Goal: Task Accomplishment & Management: Use online tool/utility

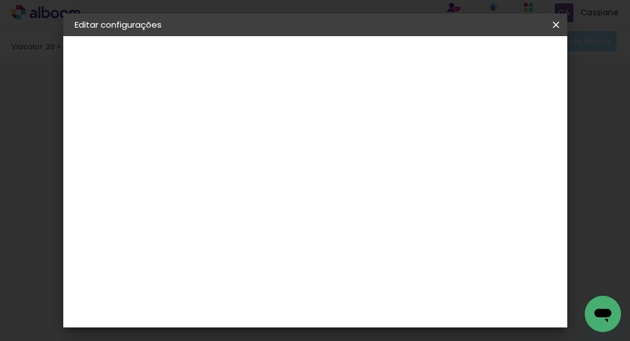
click at [426, 62] on span "Salvar configurações" at bounding box center [397, 64] width 58 height 16
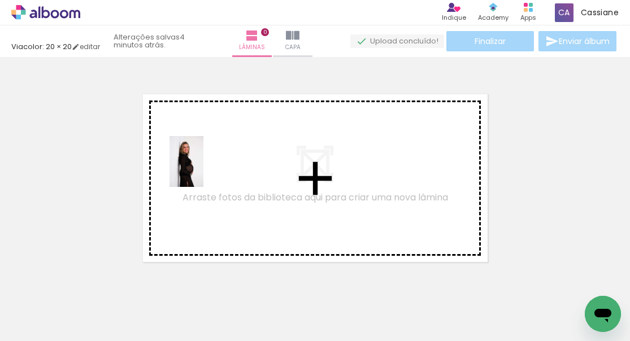
drag, startPoint x: 180, startPoint y: 314, endPoint x: 203, endPoint y: 170, distance: 146.5
click at [203, 170] on quentale-workspace at bounding box center [315, 170] width 630 height 341
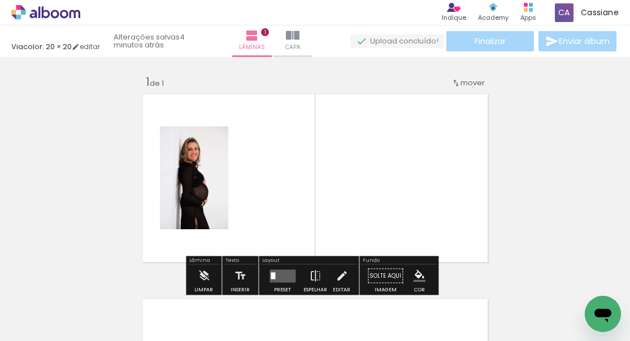
scroll to position [14, 0]
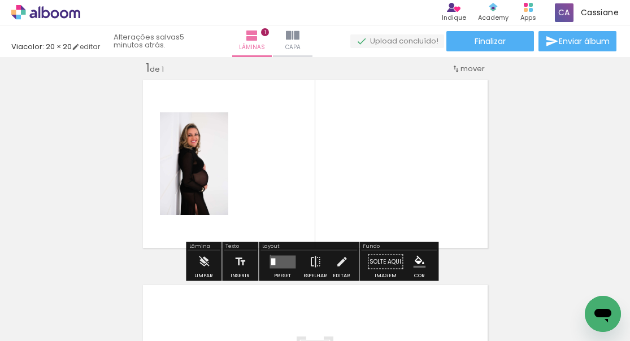
click at [269, 255] on quentale-layouter at bounding box center [282, 261] width 26 height 13
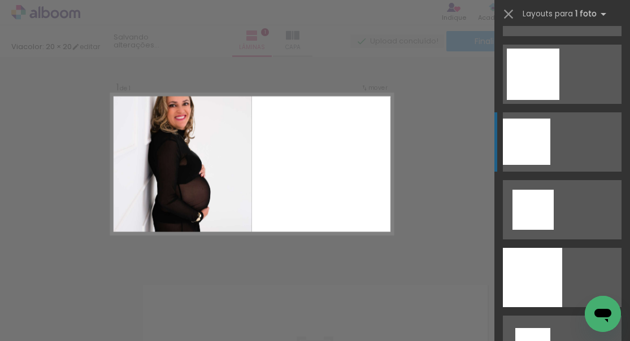
scroll to position [1285, 0]
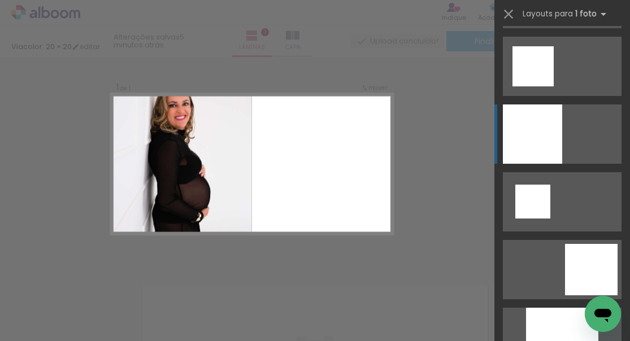
click at [526, 128] on div at bounding box center [531, 133] width 59 height 59
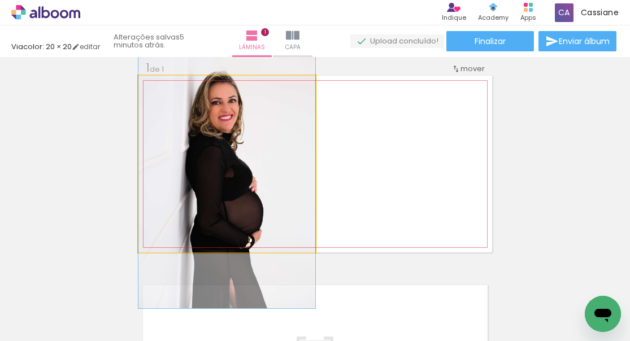
drag, startPoint x: 218, startPoint y: 139, endPoint x: 215, endPoint y: 151, distance: 12.5
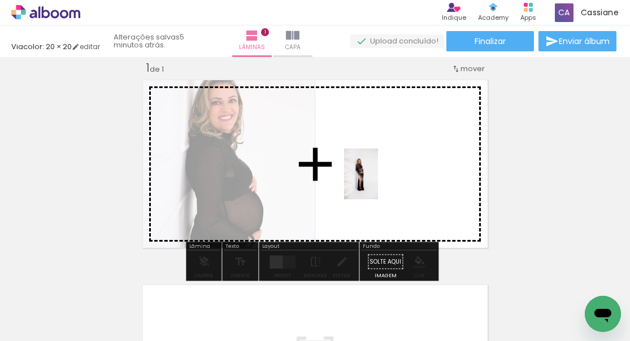
drag, startPoint x: 247, startPoint y: 319, endPoint x: 378, endPoint y: 182, distance: 188.9
click at [378, 182] on quentale-workspace at bounding box center [315, 170] width 630 height 341
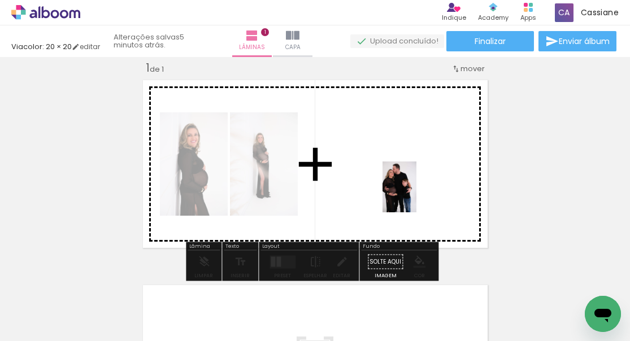
drag, startPoint x: 561, startPoint y: 315, endPoint x: 416, endPoint y: 195, distance: 188.1
click at [416, 195] on quentale-workspace at bounding box center [315, 170] width 630 height 341
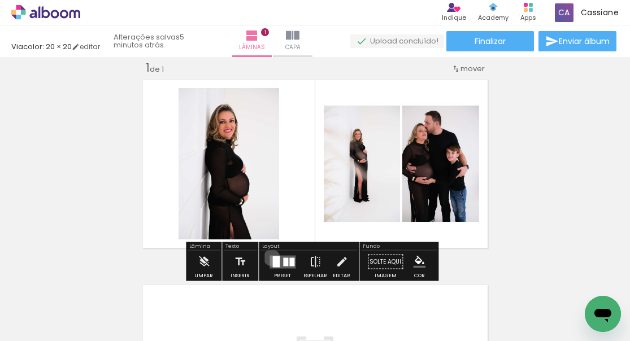
click at [269, 257] on quentale-layouter at bounding box center [282, 261] width 26 height 13
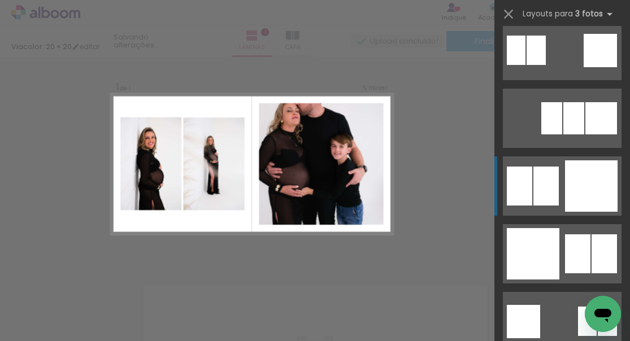
scroll to position [1229, 0]
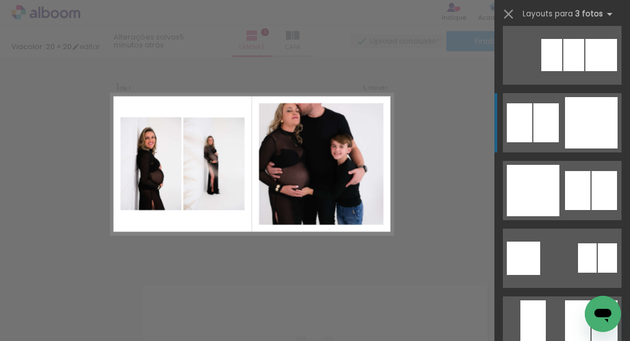
click at [553, 121] on div at bounding box center [545, 122] width 25 height 39
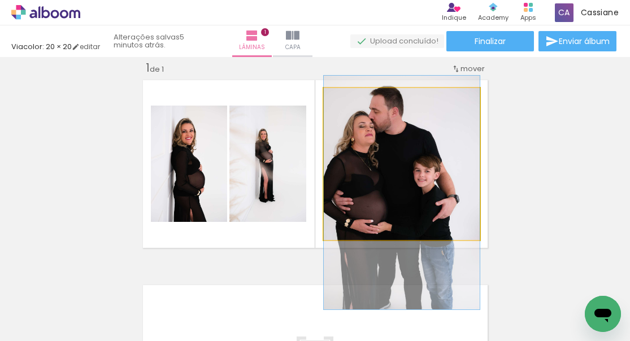
drag, startPoint x: 392, startPoint y: 138, endPoint x: 396, endPoint y: 167, distance: 29.1
drag, startPoint x: 396, startPoint y: 167, endPoint x: 405, endPoint y: 167, distance: 8.5
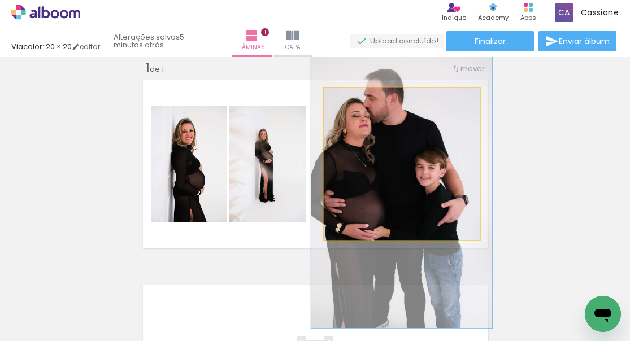
drag, startPoint x: 352, startPoint y: 100, endPoint x: 358, endPoint y: 100, distance: 6.2
click at [358, 100] on div at bounding box center [356, 100] width 18 height 18
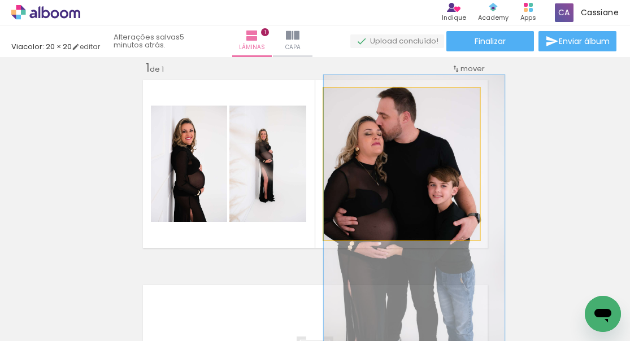
drag, startPoint x: 391, startPoint y: 136, endPoint x: 417, endPoint y: 154, distance: 31.2
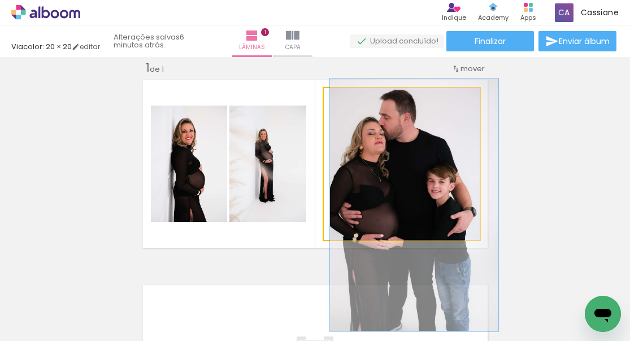
type paper-slider "108"
click at [348, 100] on div at bounding box center [353, 100] width 10 height 10
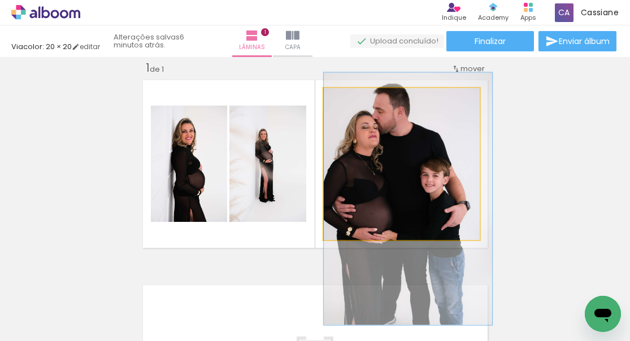
drag, startPoint x: 400, startPoint y: 158, endPoint x: 394, endPoint y: 152, distance: 8.0
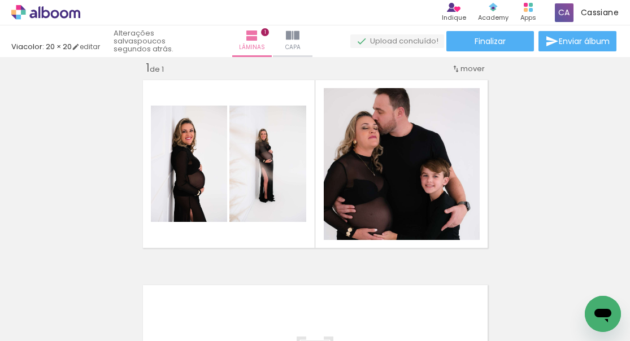
scroll to position [0, 69]
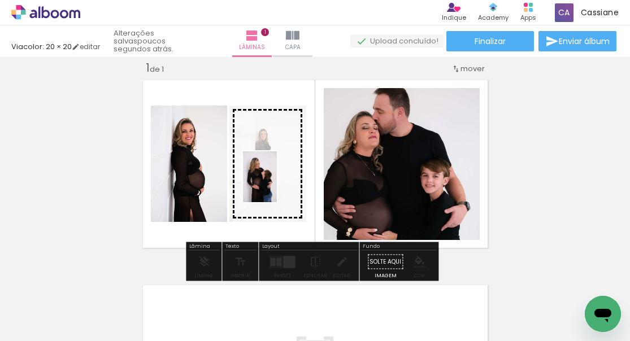
drag, startPoint x: 281, startPoint y: 189, endPoint x: 277, endPoint y: 185, distance: 6.0
click at [277, 185] on quentale-workspace at bounding box center [315, 170] width 630 height 341
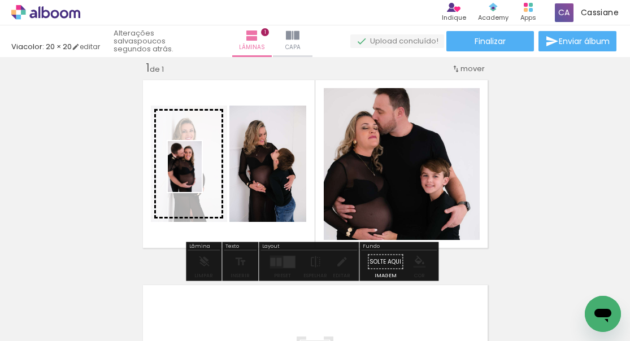
drag, startPoint x: 553, startPoint y: 314, endPoint x: 202, endPoint y: 175, distance: 378.4
click at [202, 175] on quentale-workspace at bounding box center [315, 170] width 630 height 341
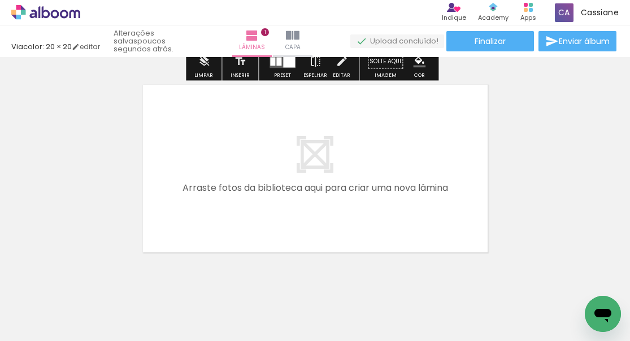
scroll to position [208, 0]
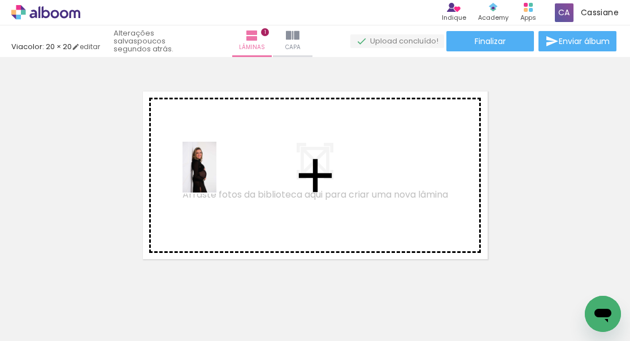
drag, startPoint x: 104, startPoint y: 296, endPoint x: 216, endPoint y: 176, distance: 164.2
click at [216, 176] on quentale-workspace at bounding box center [315, 170] width 630 height 341
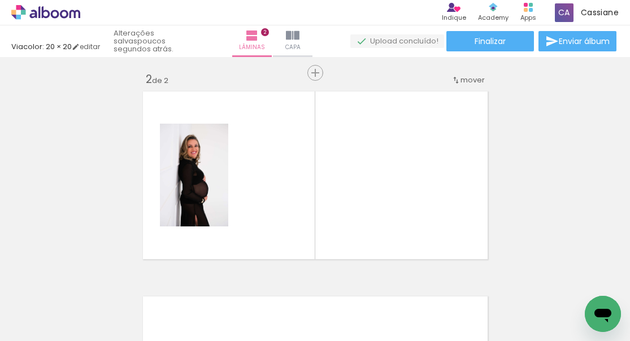
scroll to position [219, 0]
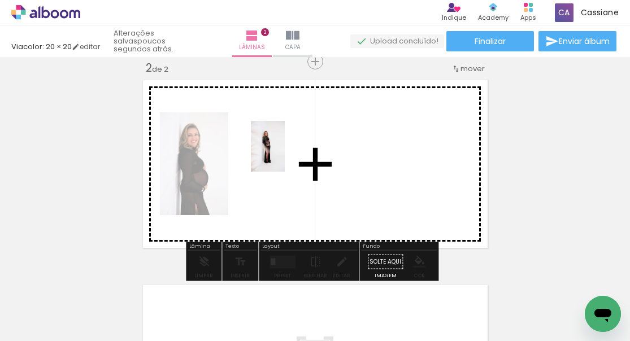
drag, startPoint x: 196, startPoint y: 268, endPoint x: 285, endPoint y: 155, distance: 143.2
click at [285, 155] on quentale-workspace at bounding box center [315, 170] width 630 height 341
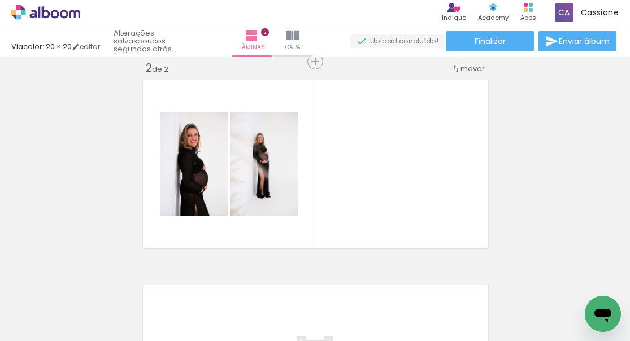
scroll to position [0, 321]
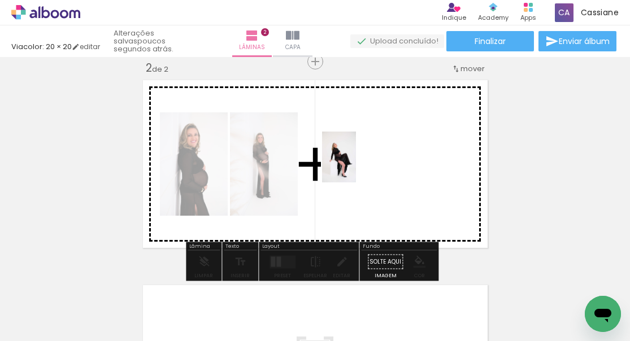
drag, startPoint x: 369, startPoint y: 318, endPoint x: 356, endPoint y: 165, distance: 153.6
click at [356, 165] on quentale-workspace at bounding box center [315, 170] width 630 height 341
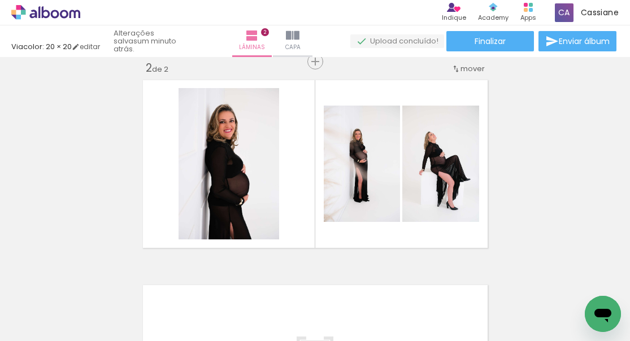
scroll to position [0, 0]
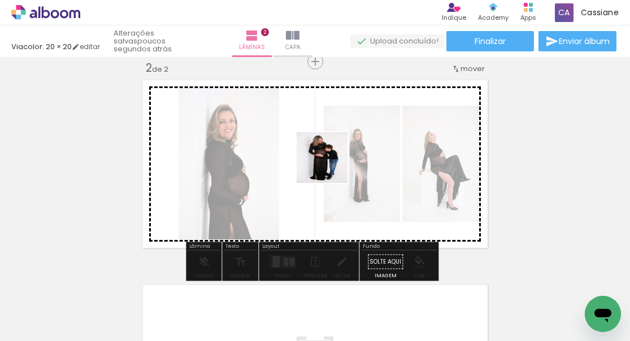
drag, startPoint x: 307, startPoint y: 305, endPoint x: 330, endPoint y: 165, distance: 141.5
click at [330, 165] on quentale-workspace at bounding box center [315, 170] width 630 height 341
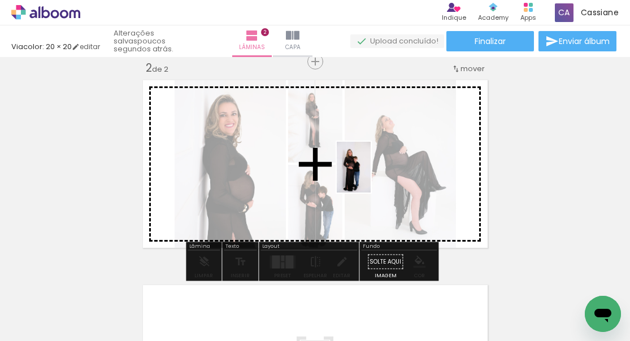
drag, startPoint x: 365, startPoint y: 295, endPoint x: 392, endPoint y: 269, distance: 37.9
click at [370, 175] on quentale-workspace at bounding box center [315, 170] width 630 height 341
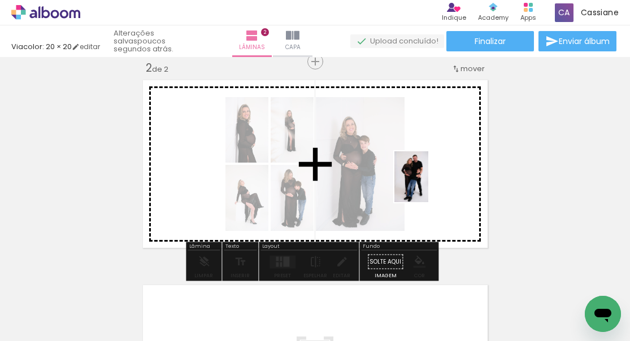
drag, startPoint x: 504, startPoint y: 311, endPoint x: 428, endPoint y: 185, distance: 146.9
click at [428, 185] on quentale-workspace at bounding box center [315, 170] width 630 height 341
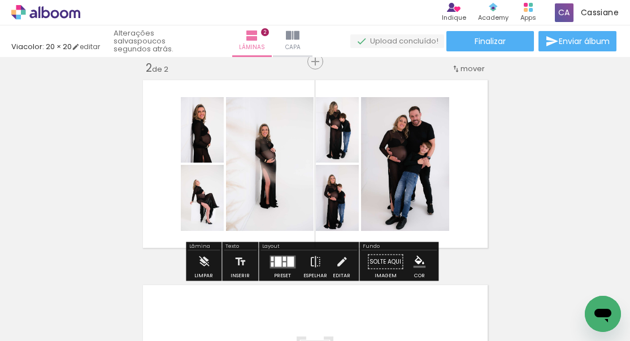
click at [283, 261] on quentale-layouter at bounding box center [282, 261] width 26 height 13
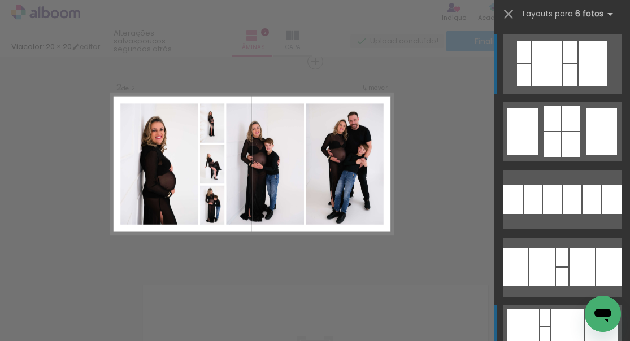
click at [558, 314] on div at bounding box center [567, 334] width 33 height 51
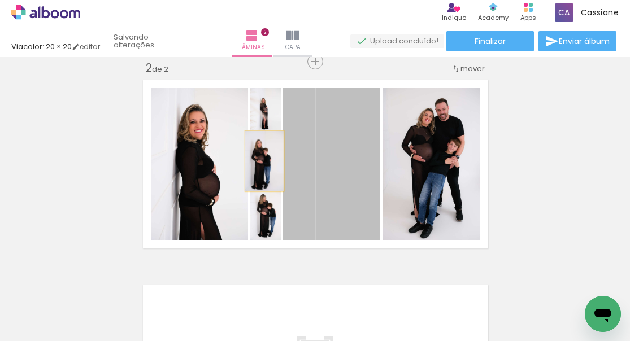
drag, startPoint x: 349, startPoint y: 160, endPoint x: 260, endPoint y: 161, distance: 89.2
click at [0, 0] on slot at bounding box center [0, 0] width 0 height 0
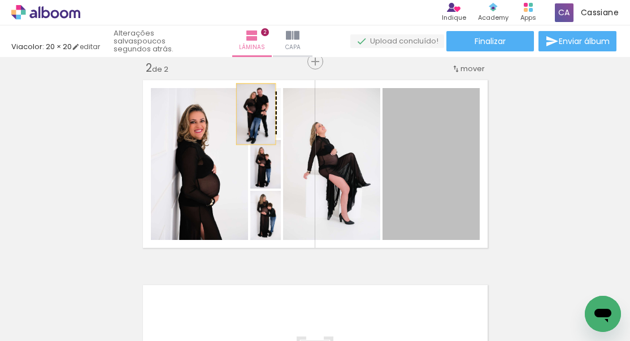
drag, startPoint x: 457, startPoint y: 169, endPoint x: 251, endPoint y: 115, distance: 213.2
click at [0, 0] on slot at bounding box center [0, 0] width 0 height 0
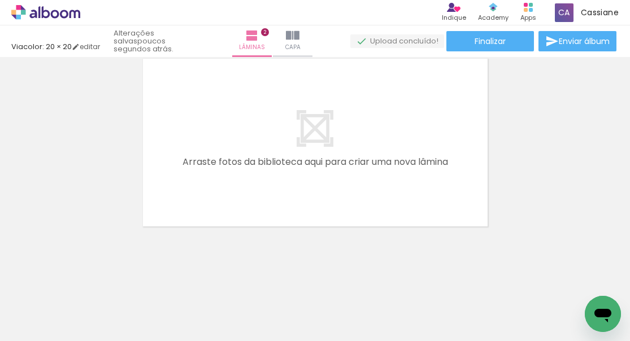
scroll to position [0, 585]
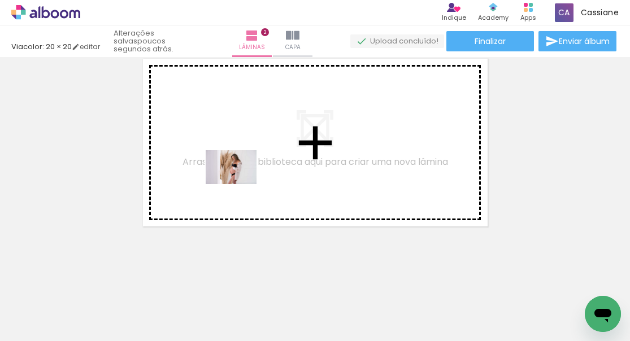
drag, startPoint x: 218, startPoint y: 216, endPoint x: 239, endPoint y: 184, distance: 38.4
click at [239, 184] on quentale-workspace at bounding box center [315, 170] width 630 height 341
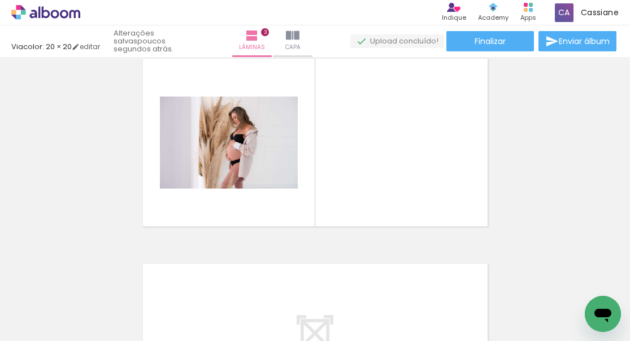
scroll to position [424, 0]
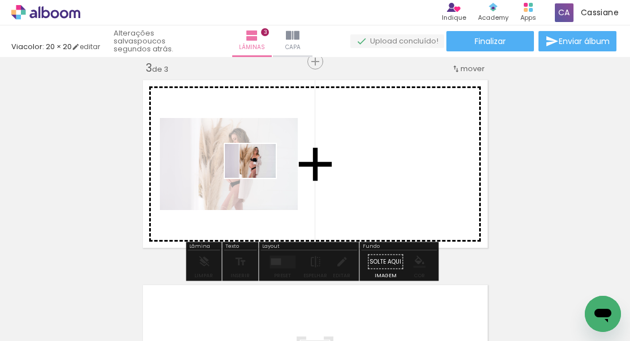
drag, startPoint x: 231, startPoint y: 305, endPoint x: 263, endPoint y: 297, distance: 32.6
click at [259, 178] on quentale-workspace at bounding box center [315, 170] width 630 height 341
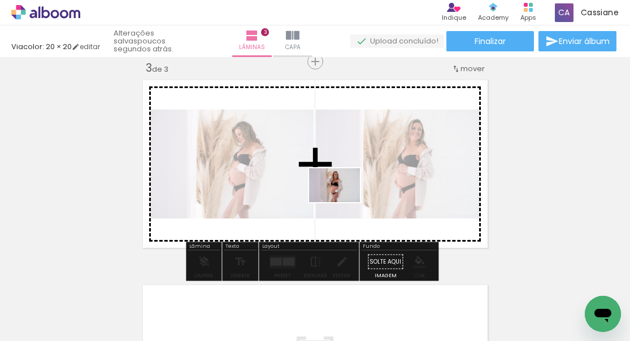
drag, startPoint x: 297, startPoint y: 302, endPoint x: 347, endPoint y: 191, distance: 122.0
click at [347, 191] on quentale-workspace at bounding box center [315, 170] width 630 height 341
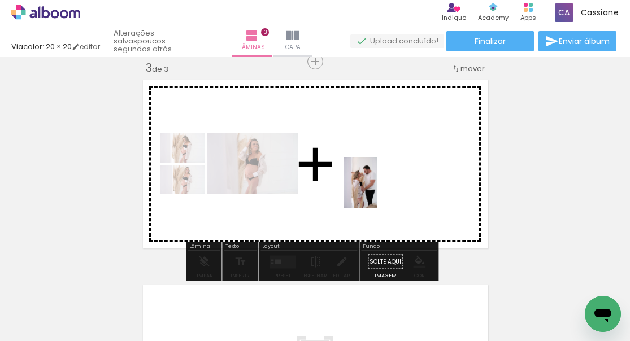
drag, startPoint x: 351, startPoint y: 311, endPoint x: 377, endPoint y: 191, distance: 123.0
click at [377, 191] on quentale-workspace at bounding box center [315, 170] width 630 height 341
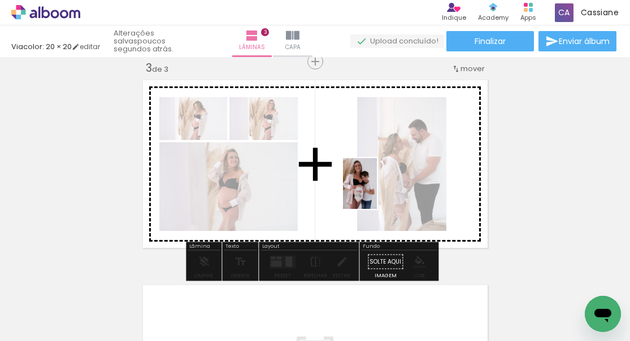
drag, startPoint x: 409, startPoint y: 244, endPoint x: 377, endPoint y: 192, distance: 61.1
click at [377, 192] on quentale-workspace at bounding box center [315, 170] width 630 height 341
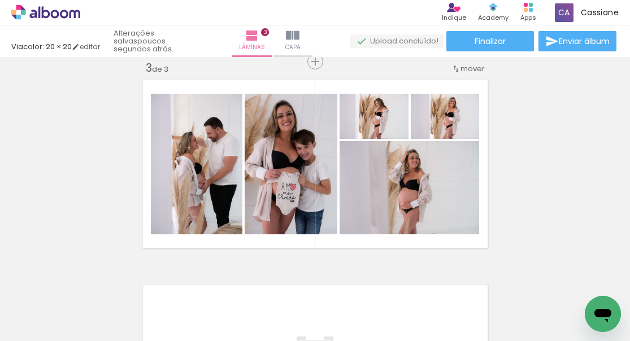
scroll to position [0, 807]
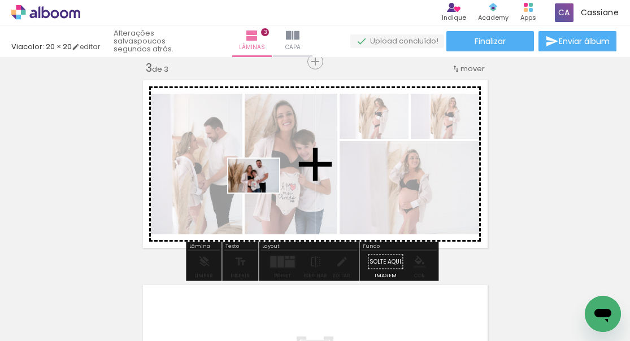
drag, startPoint x: 246, startPoint y: 302, endPoint x: 262, endPoint y: 193, distance: 110.7
click at [262, 193] on quentale-workspace at bounding box center [315, 170] width 630 height 341
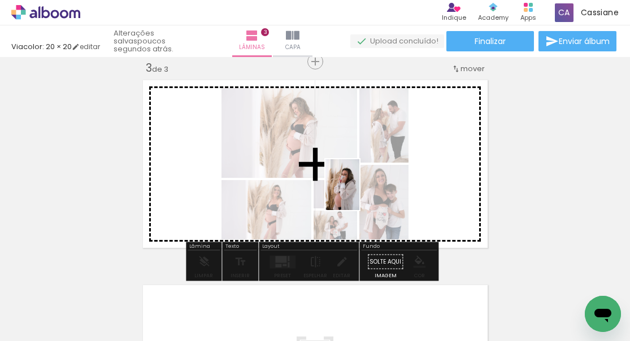
drag, startPoint x: 330, startPoint y: 316, endPoint x: 359, endPoint y: 193, distance: 126.4
click at [359, 193] on quentale-workspace at bounding box center [315, 170] width 630 height 341
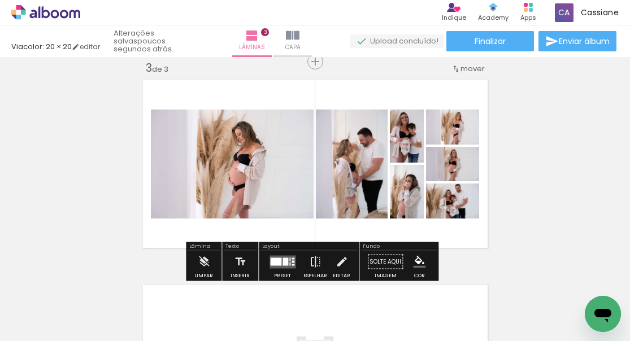
click at [273, 257] on div at bounding box center [275, 261] width 11 height 8
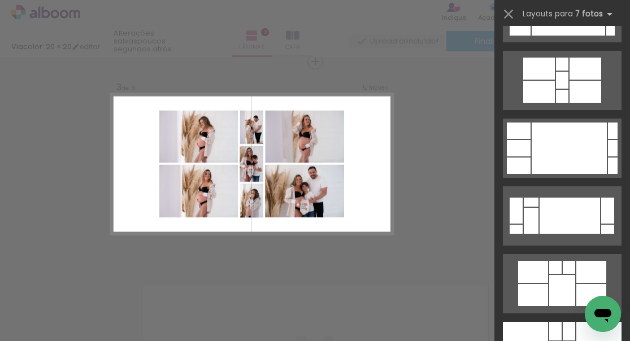
scroll to position [1015, 0]
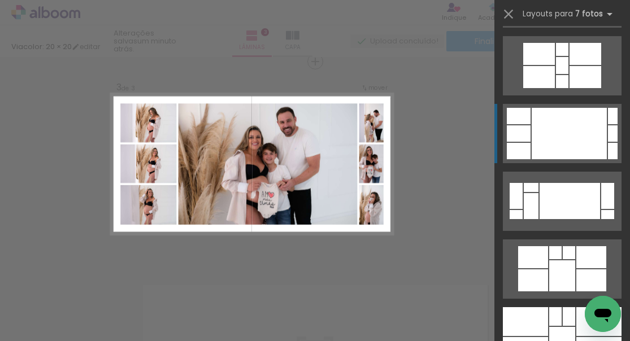
click at [581, 129] on div at bounding box center [568, 133] width 75 height 51
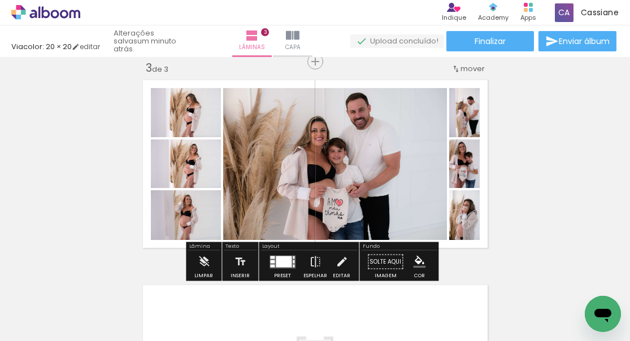
click at [274, 254] on div at bounding box center [282, 262] width 30 height 23
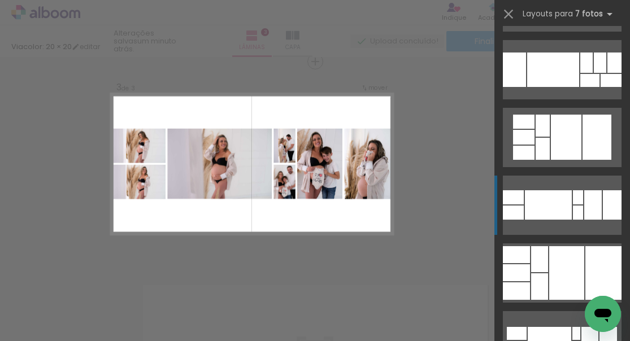
scroll to position [1621, 0]
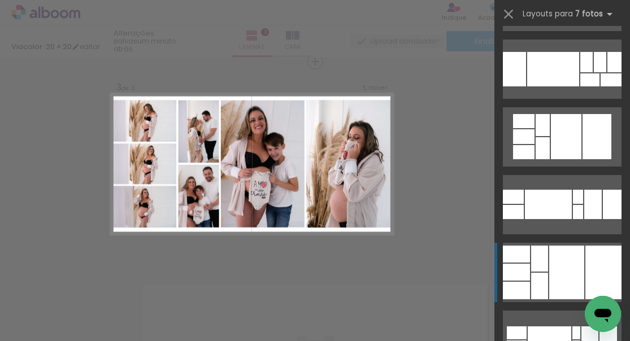
click at [535, 277] on div at bounding box center [539, 286] width 17 height 27
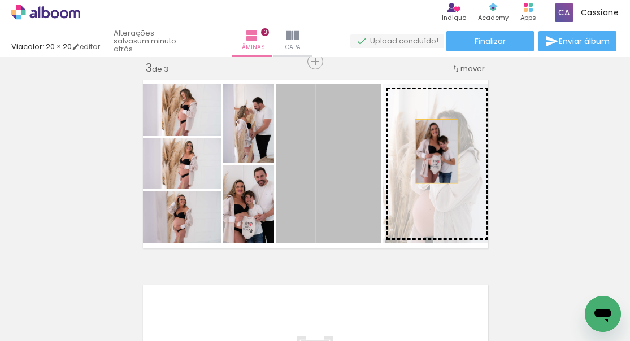
drag, startPoint x: 349, startPoint y: 156, endPoint x: 432, endPoint y: 151, distance: 83.1
click at [0, 0] on slot at bounding box center [0, 0] width 0 height 0
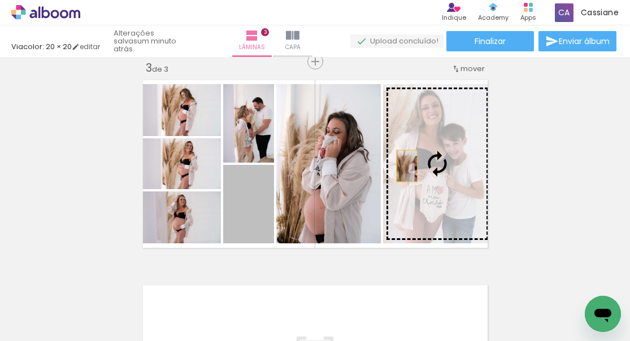
drag, startPoint x: 272, startPoint y: 198, endPoint x: 402, endPoint y: 166, distance: 134.2
click at [0, 0] on slot at bounding box center [0, 0] width 0 height 0
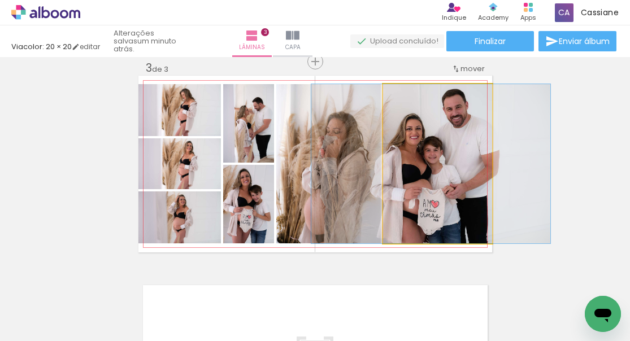
drag, startPoint x: 461, startPoint y: 180, endPoint x: 454, endPoint y: 181, distance: 6.9
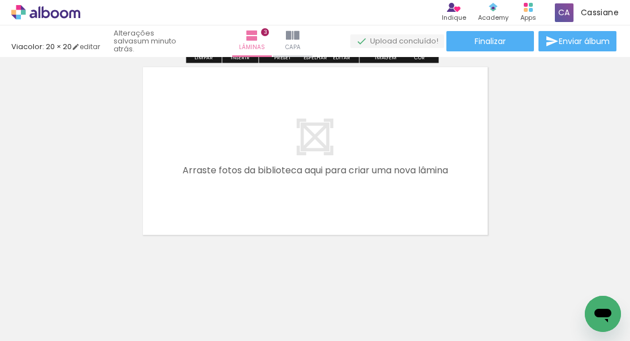
scroll to position [650, 0]
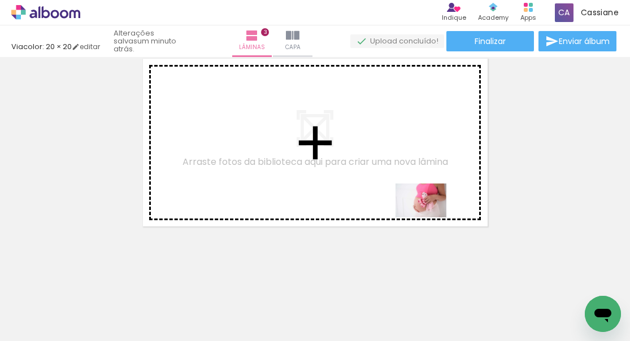
drag, startPoint x: 386, startPoint y: 311, endPoint x: 429, endPoint y: 217, distance: 102.6
click at [429, 217] on quentale-workspace at bounding box center [315, 170] width 630 height 341
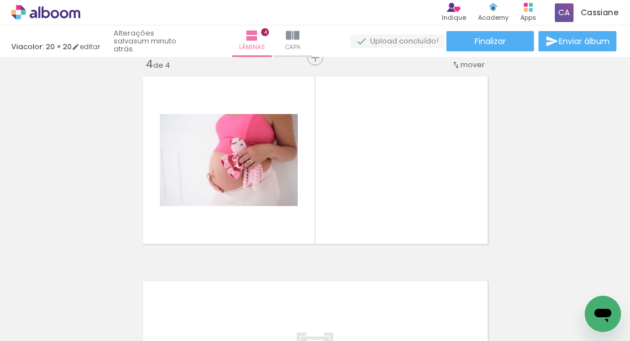
scroll to position [629, 0]
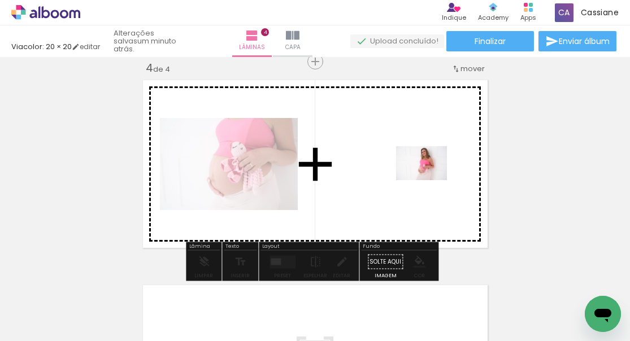
drag, startPoint x: 439, startPoint y: 203, endPoint x: 430, endPoint y: 180, distance: 24.3
click at [430, 180] on quentale-workspace at bounding box center [315, 170] width 630 height 341
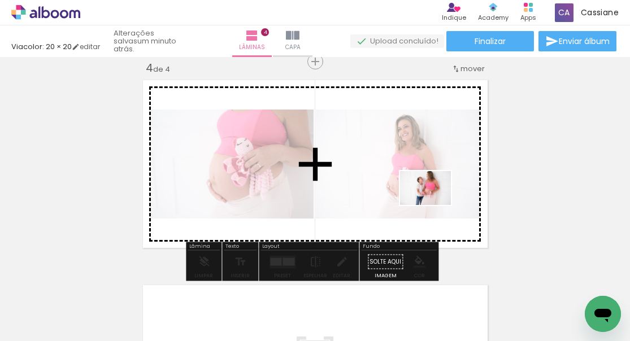
drag, startPoint x: 527, startPoint y: 311, endPoint x: 434, endPoint y: 205, distance: 141.2
click at [434, 205] on quentale-workspace at bounding box center [315, 170] width 630 height 341
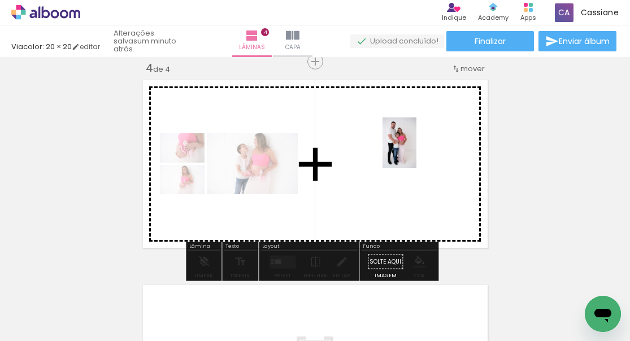
drag, startPoint x: 576, startPoint y: 296, endPoint x: 416, endPoint y: 151, distance: 215.8
click at [416, 151] on quentale-workspace at bounding box center [315, 170] width 630 height 341
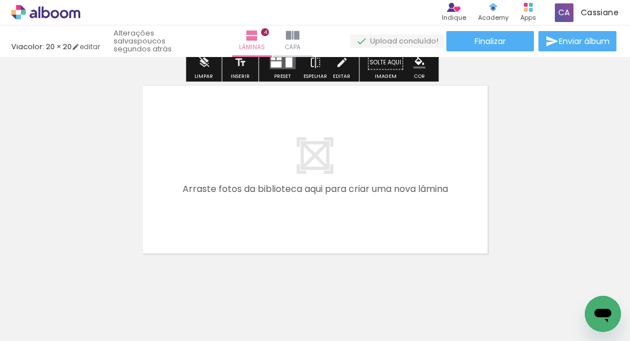
scroll to position [855, 0]
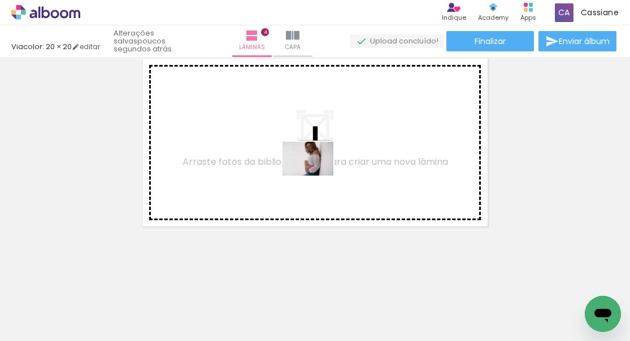
drag, startPoint x: 269, startPoint y: 290, endPoint x: 313, endPoint y: 324, distance: 55.9
click at [316, 175] on quentale-workspace at bounding box center [315, 170] width 630 height 341
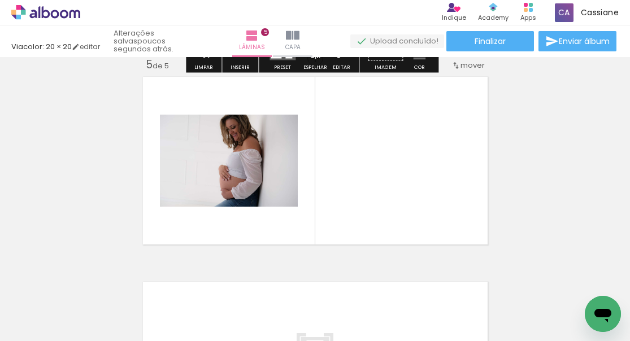
scroll to position [834, 0]
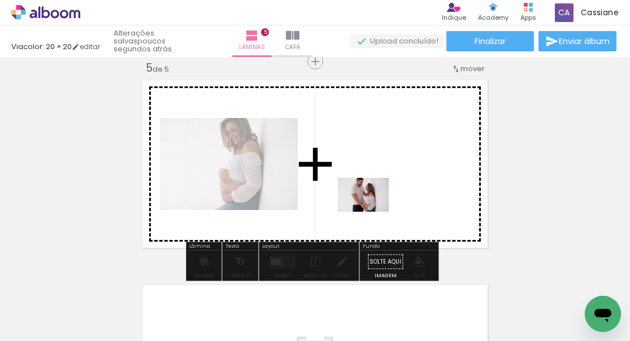
drag, startPoint x: 322, startPoint y: 312, endPoint x: 372, endPoint y: 212, distance: 112.4
click at [372, 212] on quentale-workspace at bounding box center [315, 170] width 630 height 341
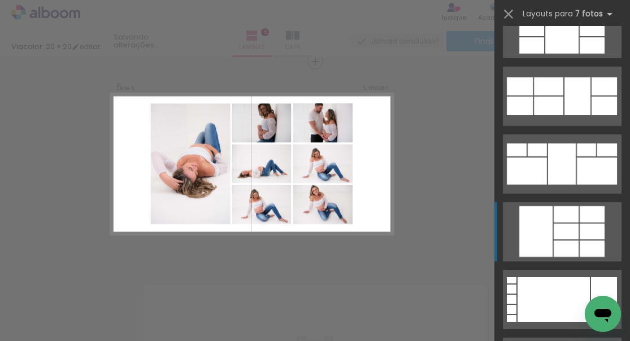
scroll to position [639, 0]
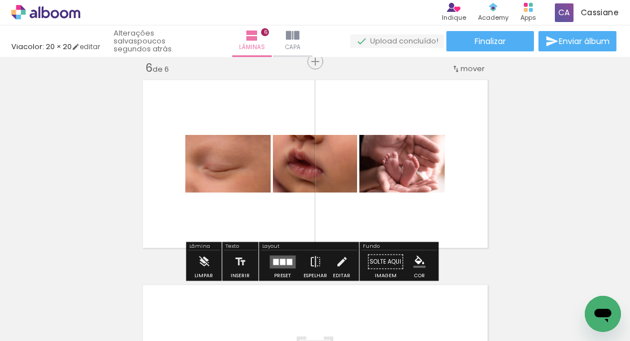
scroll to position [0, 2737]
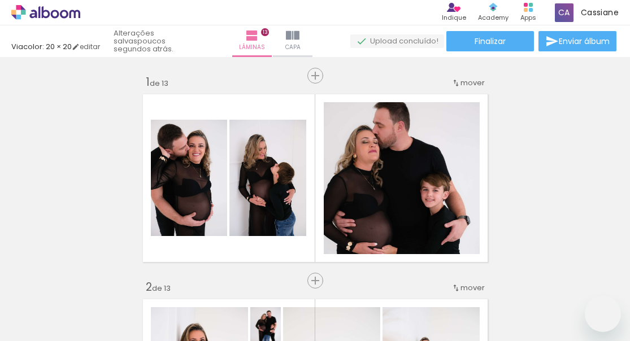
click at [324, 156] on quentale-workspace at bounding box center [315, 170] width 630 height 341
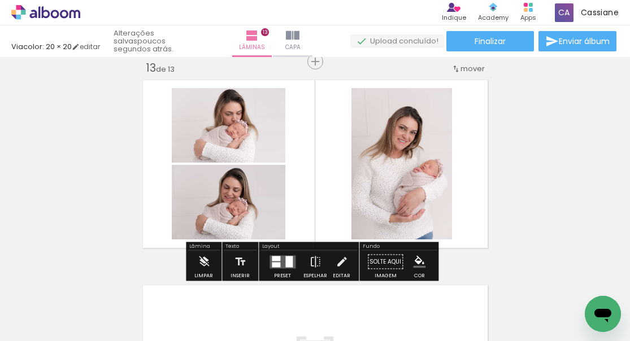
scroll to position [0, 2505]
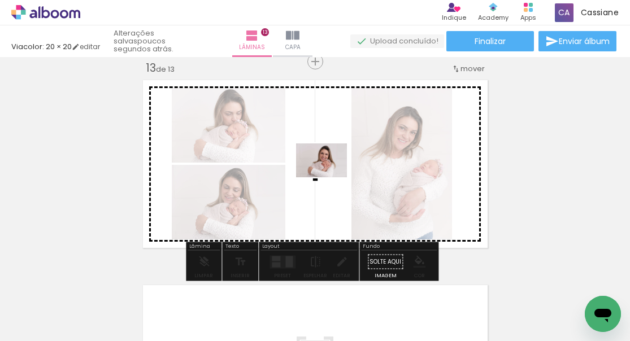
drag, startPoint x: 267, startPoint y: 295, endPoint x: 330, endPoint y: 177, distance: 133.6
click at [330, 177] on quentale-workspace at bounding box center [315, 170] width 630 height 341
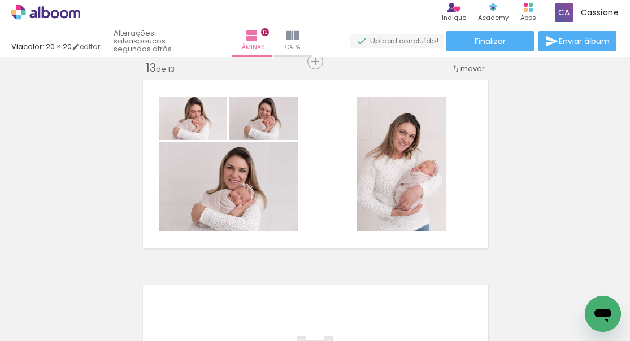
scroll to position [0, 1781]
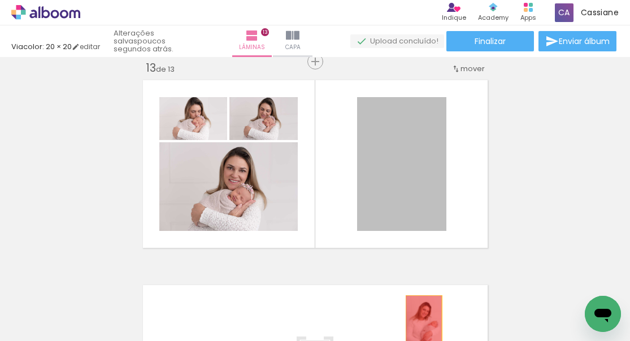
drag, startPoint x: 405, startPoint y: 160, endPoint x: 419, endPoint y: 322, distance: 162.7
click at [419, 322] on quentale-workspace at bounding box center [315, 170] width 630 height 341
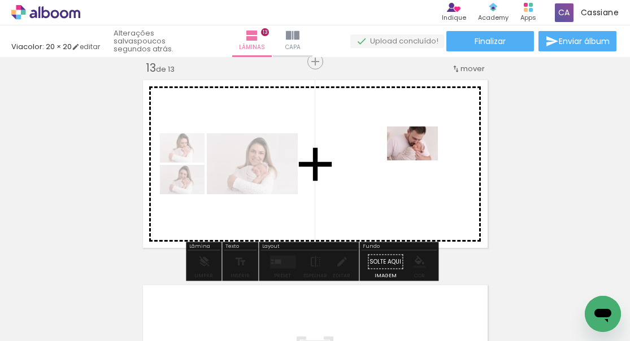
drag, startPoint x: 313, startPoint y: 316, endPoint x: 371, endPoint y: 286, distance: 65.7
click at [428, 146] on quentale-workspace at bounding box center [315, 170] width 630 height 341
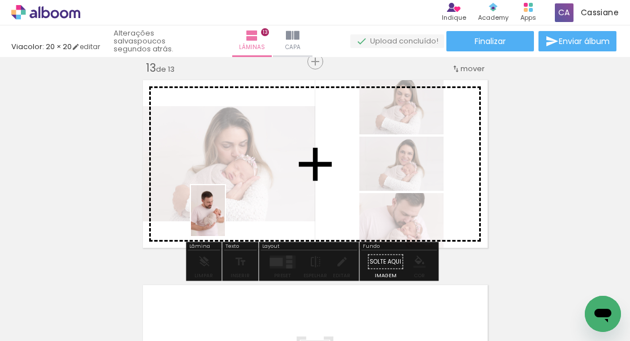
drag, startPoint x: 106, startPoint y: 303, endPoint x: 225, endPoint y: 219, distance: 145.8
click at [225, 219] on quentale-workspace at bounding box center [315, 170] width 630 height 341
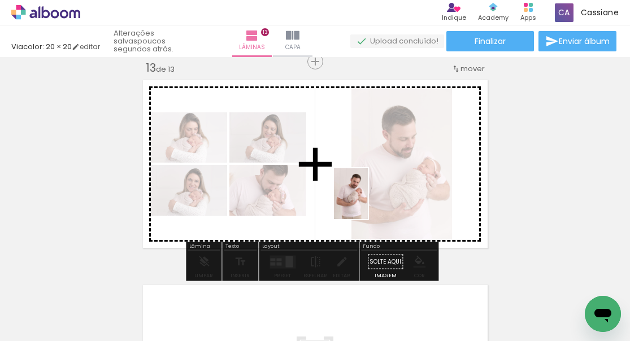
drag, startPoint x: 360, startPoint y: 308, endPoint x: 368, endPoint y: 202, distance: 105.9
click at [368, 202] on quentale-workspace at bounding box center [315, 170] width 630 height 341
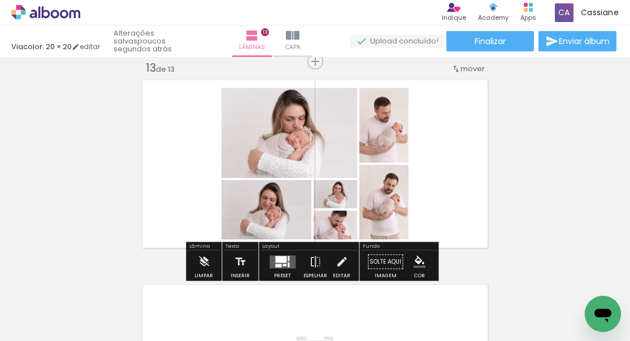
scroll to position [0, 1663]
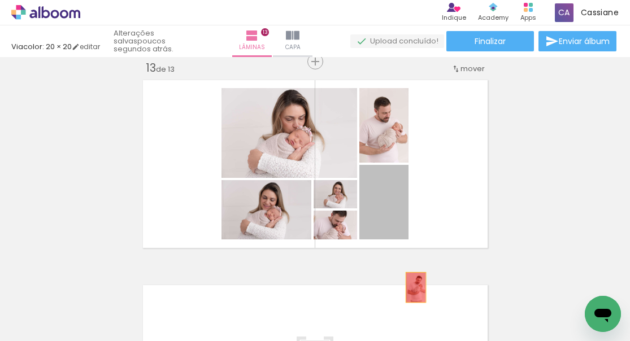
drag, startPoint x: 383, startPoint y: 212, endPoint x: 411, endPoint y: 287, distance: 80.0
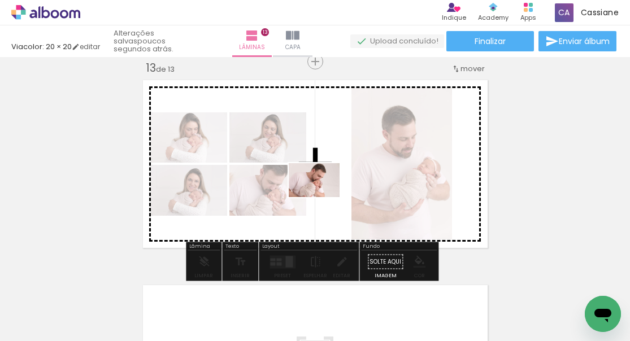
drag, startPoint x: 296, startPoint y: 312, endPoint x: 322, endPoint y: 197, distance: 117.5
click at [322, 197] on quentale-workspace at bounding box center [315, 170] width 630 height 341
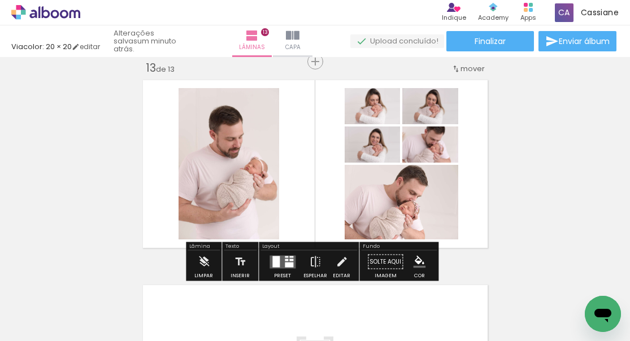
click at [286, 246] on div "Layout" at bounding box center [308, 247] width 97 height 7
click at [285, 259] on div at bounding box center [286, 260] width 3 height 2
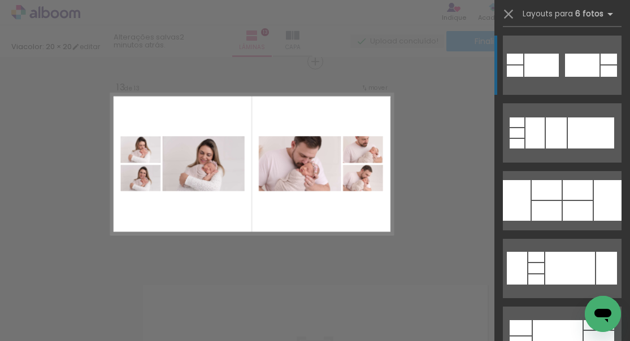
scroll to position [5429, 0]
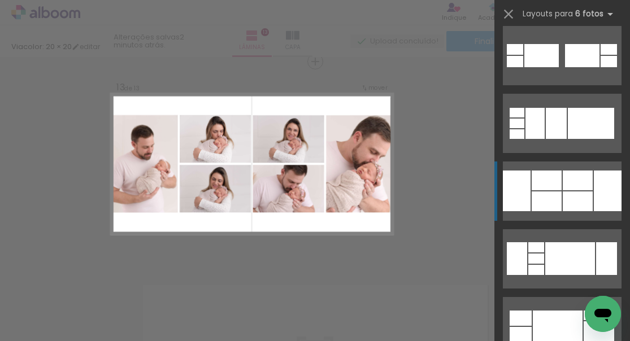
click at [550, 183] on div at bounding box center [546, 181] width 30 height 20
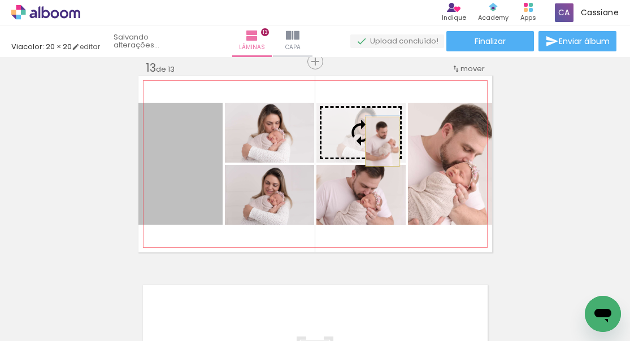
drag, startPoint x: 186, startPoint y: 167, endPoint x: 378, endPoint y: 142, distance: 193.0
click at [0, 0] on slot at bounding box center [0, 0] width 0 height 0
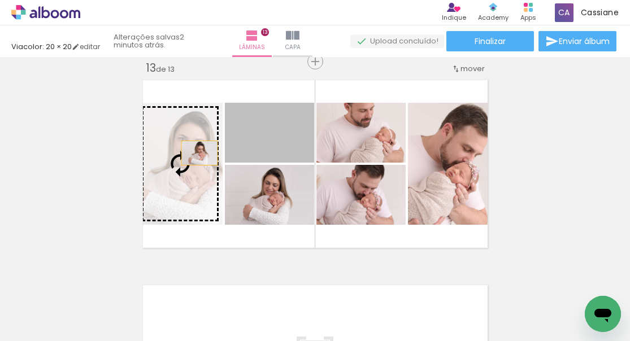
drag, startPoint x: 277, startPoint y: 132, endPoint x: 194, endPoint y: 152, distance: 85.4
click at [0, 0] on slot at bounding box center [0, 0] width 0 height 0
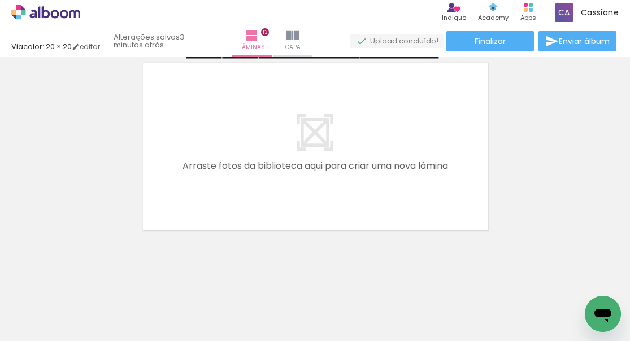
scroll to position [2700, 0]
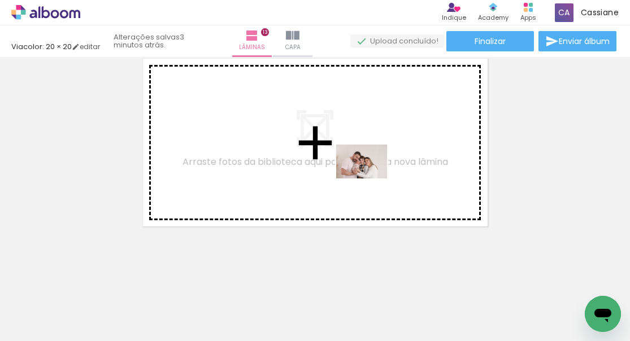
drag, startPoint x: 537, startPoint y: 312, endPoint x: 370, endPoint y: 178, distance: 214.5
click at [370, 178] on quentale-workspace at bounding box center [315, 170] width 630 height 341
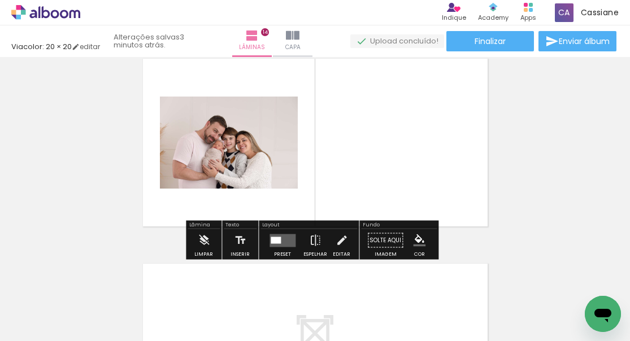
scroll to position [2678, 0]
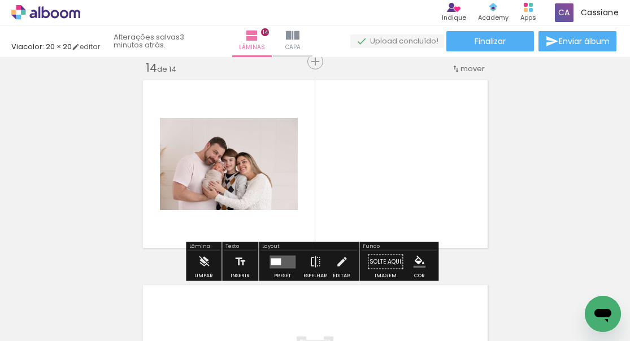
click at [281, 258] on quentale-layouter at bounding box center [282, 261] width 26 height 13
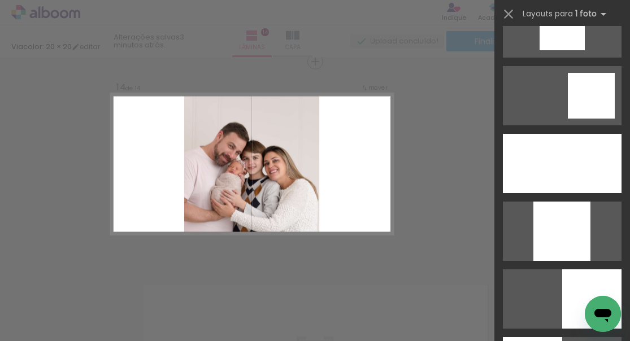
scroll to position [919, 0]
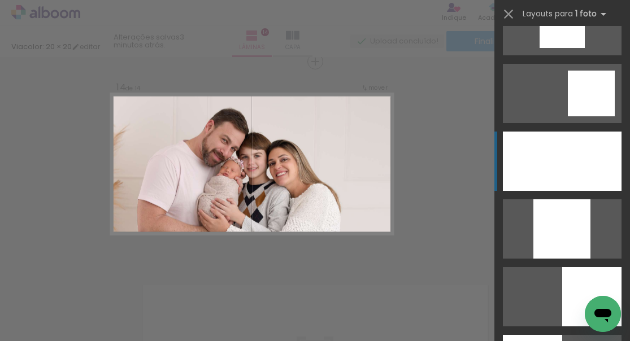
click at [565, 157] on div at bounding box center [561, 161] width 119 height 59
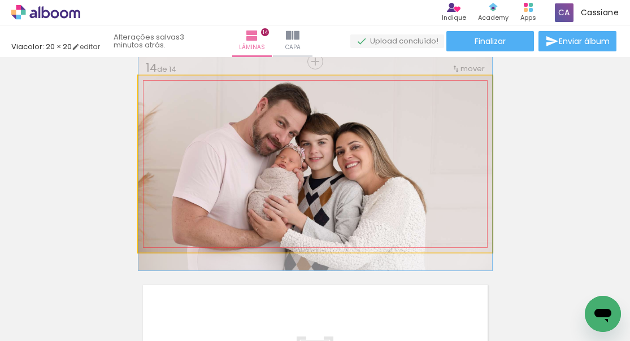
drag, startPoint x: 362, startPoint y: 183, endPoint x: 369, endPoint y: 172, distance: 13.2
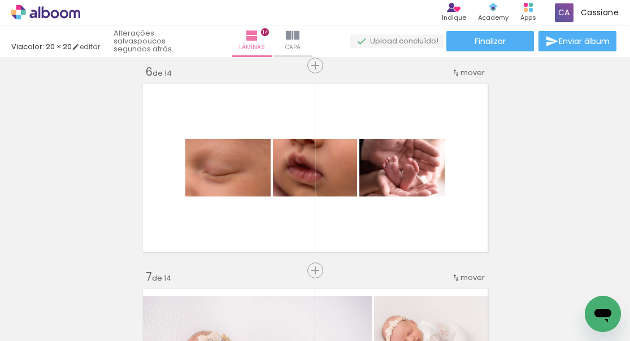
scroll to position [1033, 0]
